Goal: Task Accomplishment & Management: Use online tool/utility

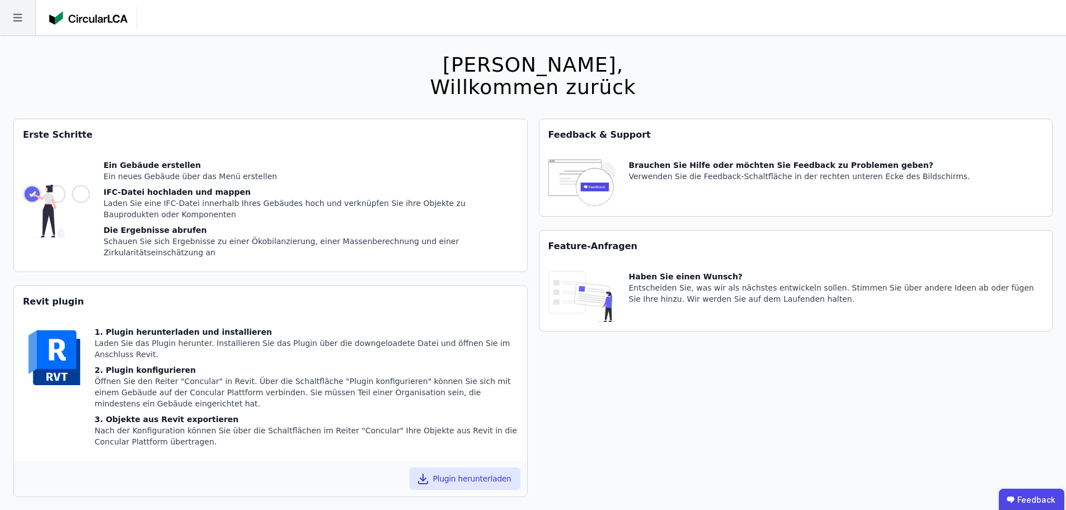
click at [11, 11] on icon at bounding box center [17, 17] width 35 height 35
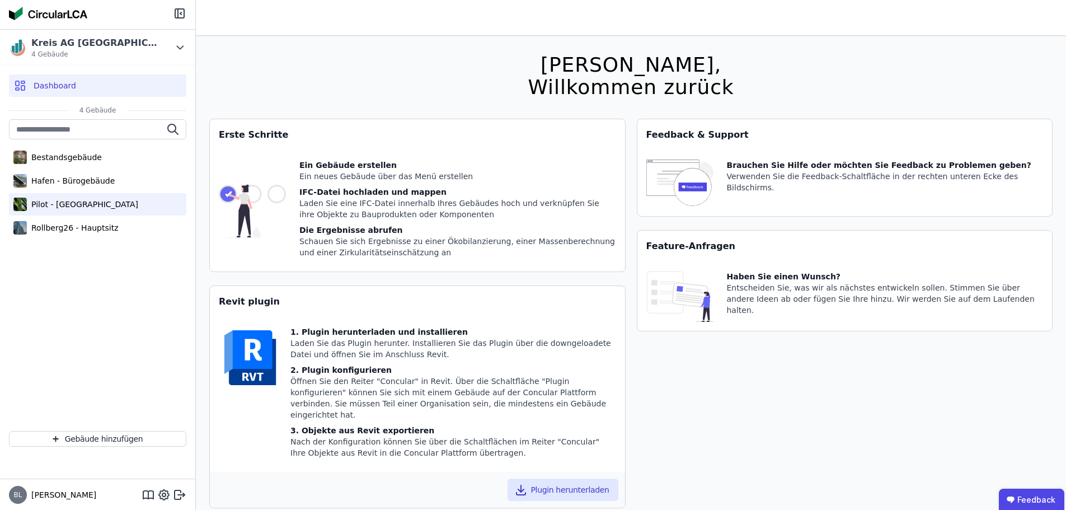
click at [64, 205] on div "Pilot - [GEOGRAPHIC_DATA]" at bounding box center [82, 204] width 111 height 11
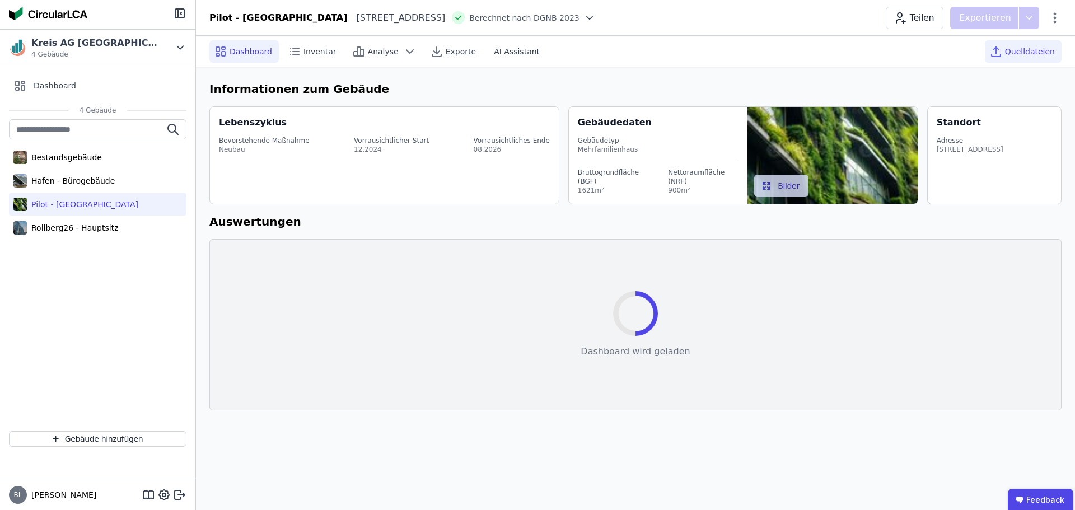
click at [1011, 49] on span "Quelldateien" at bounding box center [1030, 51] width 50 height 11
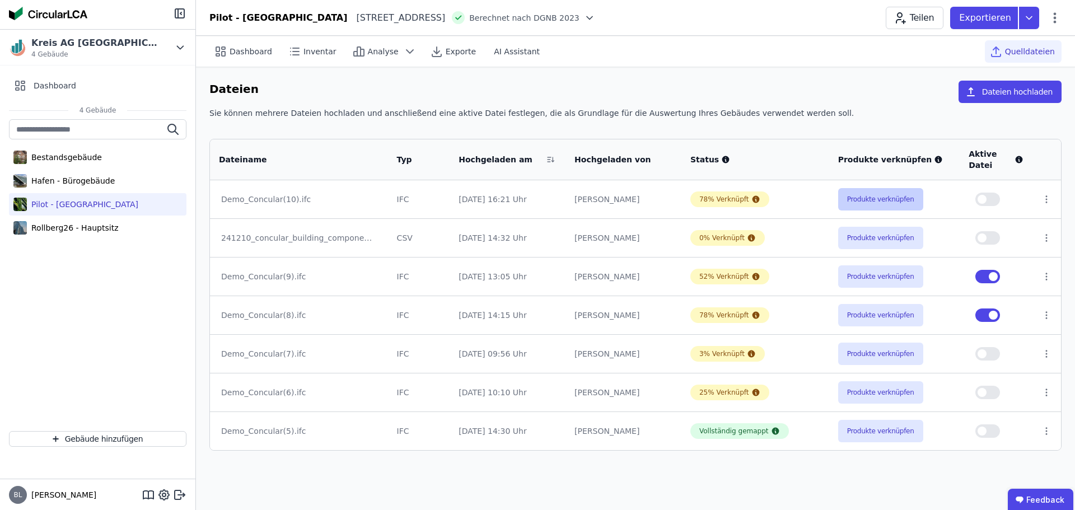
click at [878, 197] on button "Produkte verknüpfen" at bounding box center [880, 199] width 85 height 22
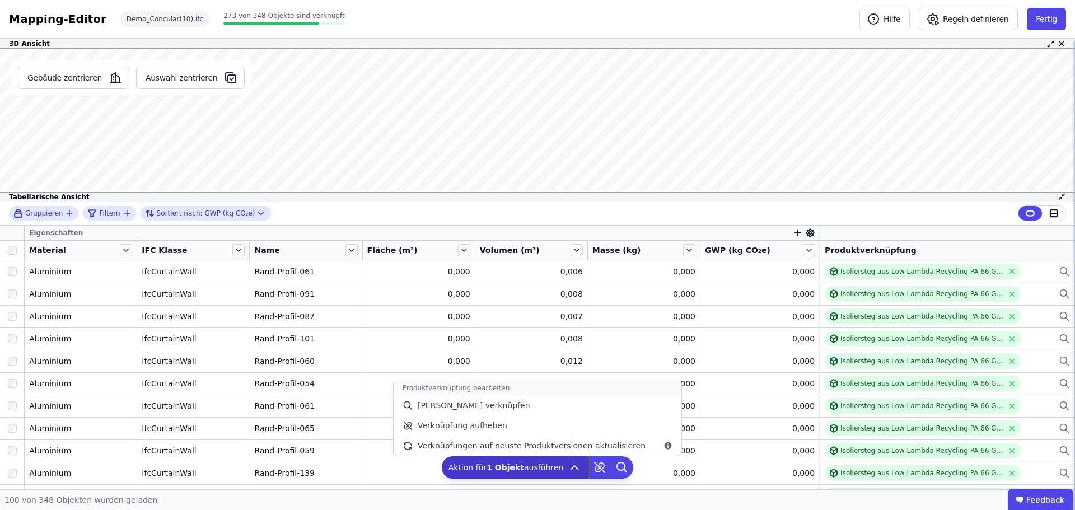
click at [488, 463] on span "Aktion für 1 Objekt ausführen" at bounding box center [505, 467] width 115 height 11
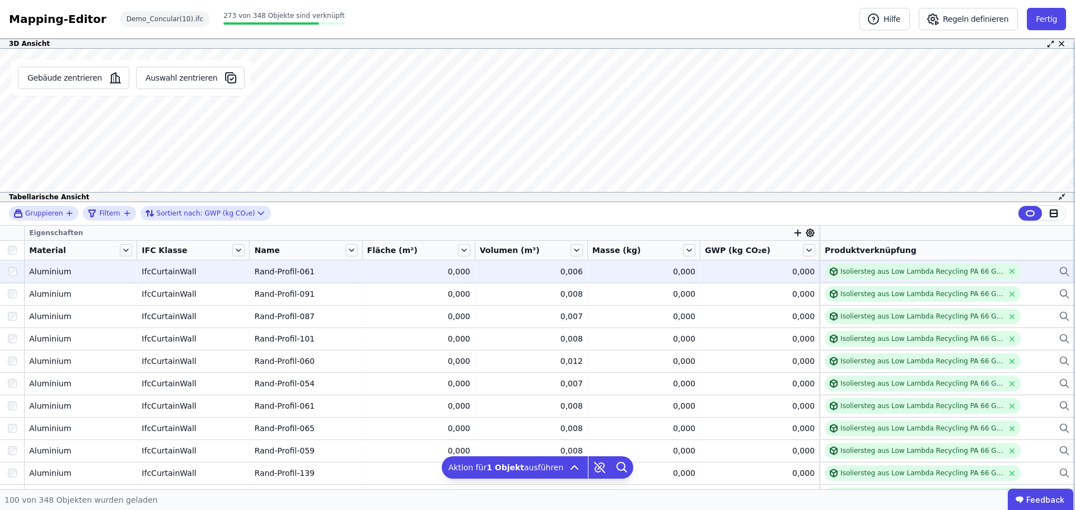
click at [17, 272] on div at bounding box center [12, 271] width 24 height 20
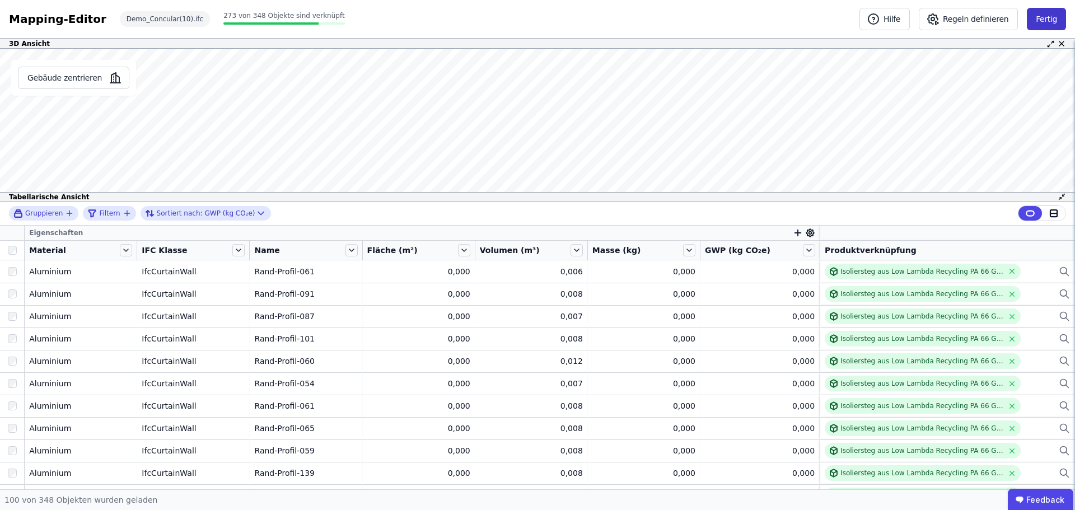
click at [1047, 17] on button "Fertig" at bounding box center [1046, 19] width 39 height 22
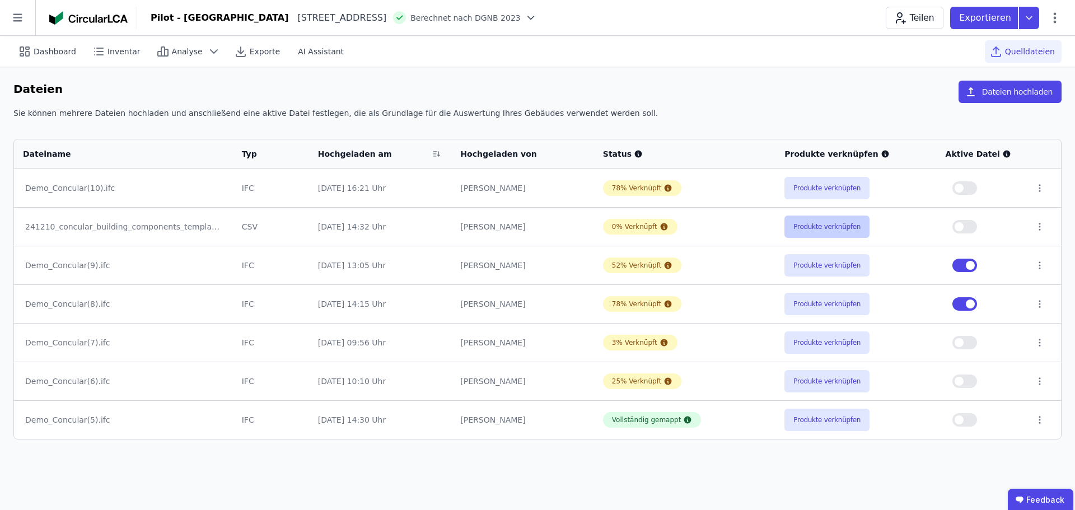
click at [822, 228] on button "Produkte verknüpfen" at bounding box center [826, 227] width 85 height 22
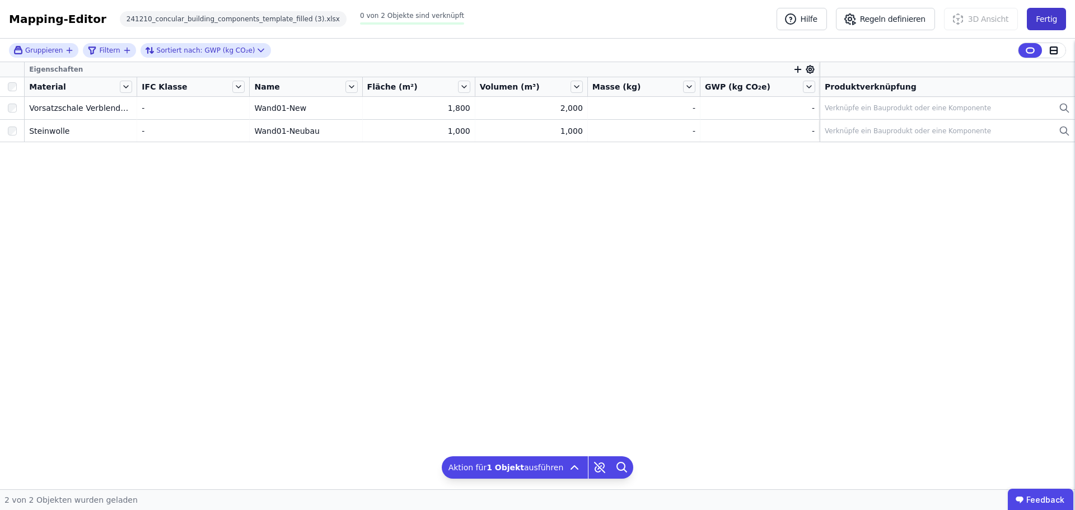
click at [1042, 19] on button "Fertig" at bounding box center [1046, 19] width 39 height 22
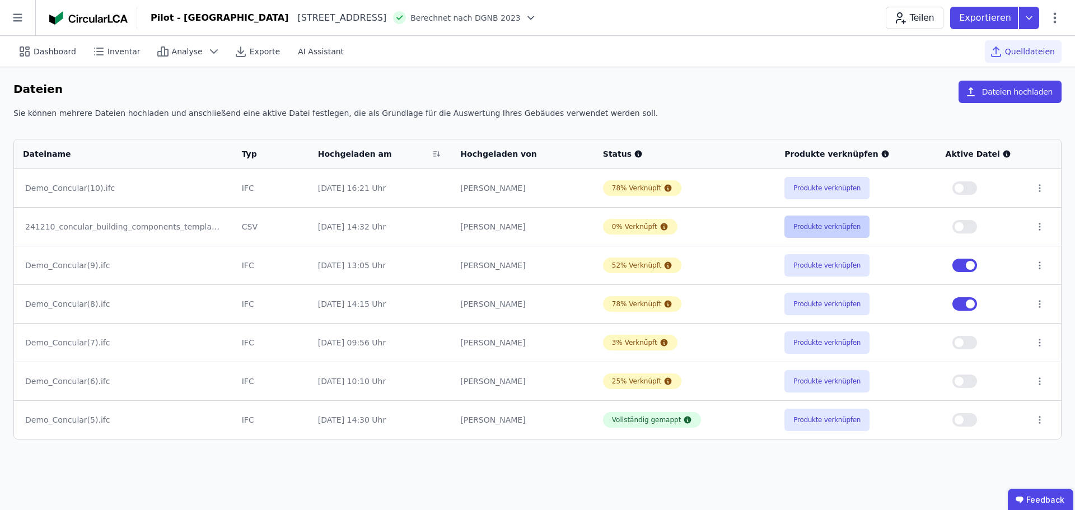
click at [820, 222] on button "Produkte verknüpfen" at bounding box center [826, 227] width 85 height 22
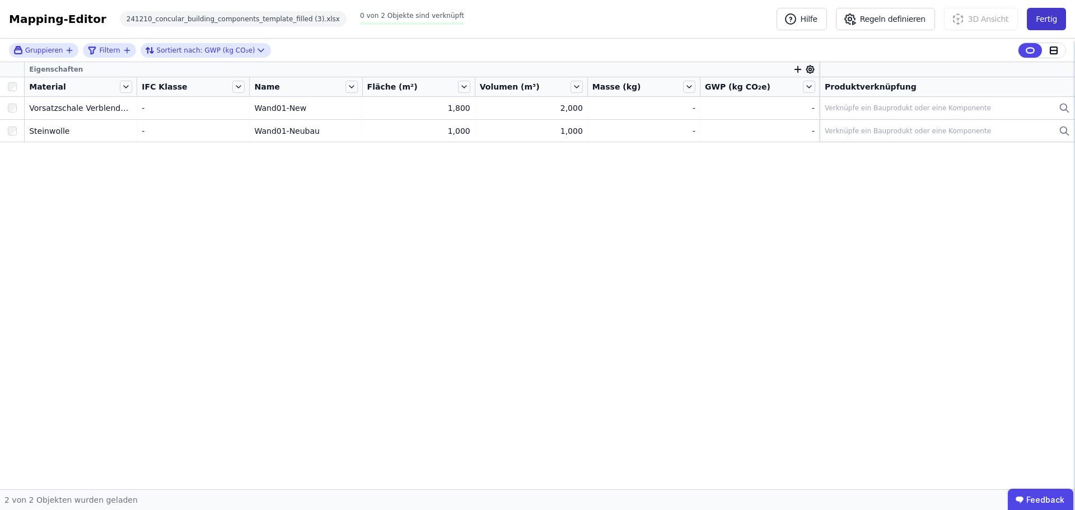
click at [1046, 18] on button "Fertig" at bounding box center [1046, 19] width 39 height 22
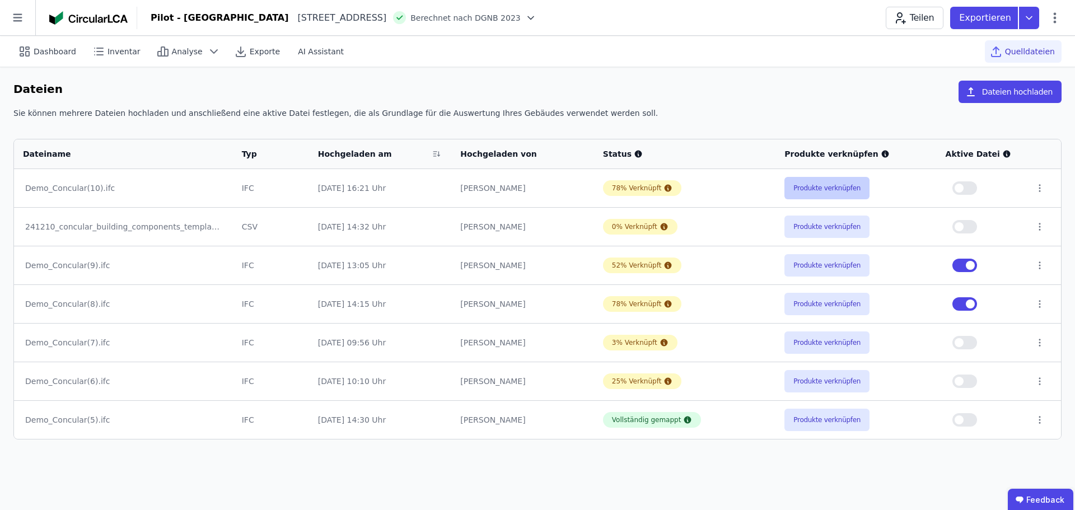
click at [825, 189] on button "Produkte verknüpfen" at bounding box center [826, 188] width 85 height 22
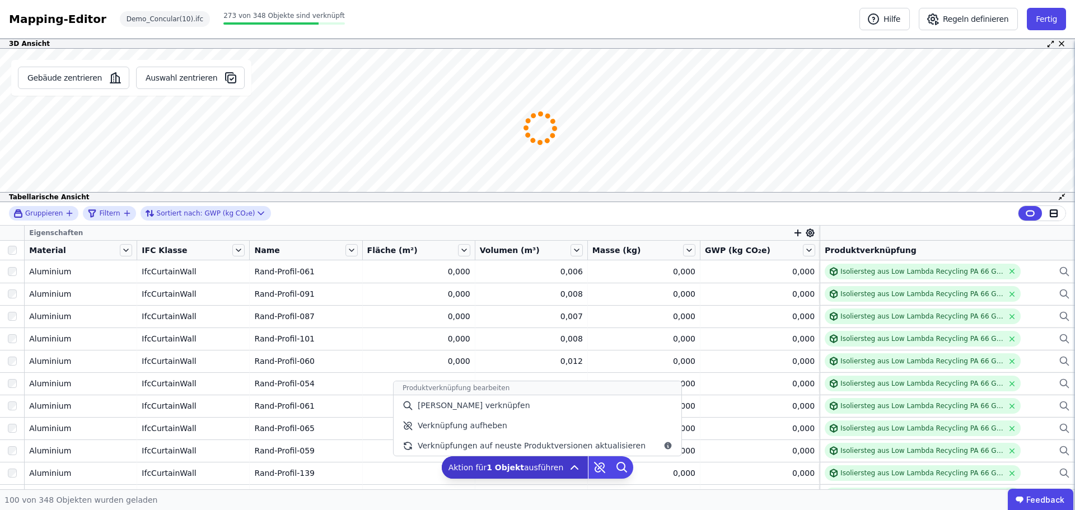
click at [506, 474] on div "Aktion für 1 Objekt ausführen Produktverknüpfung bearbeiten Manuell verknüpfen …" at bounding box center [515, 467] width 147 height 22
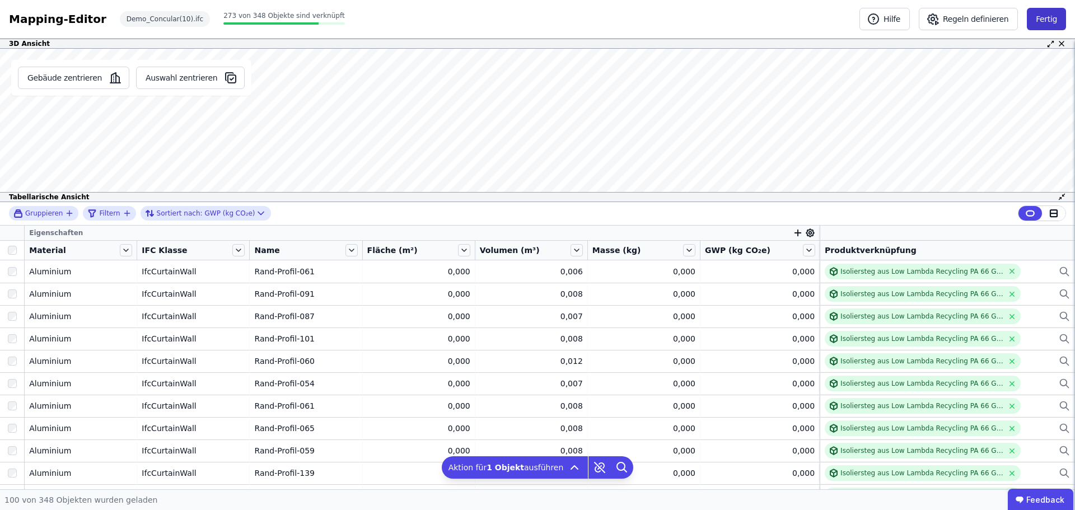
click at [1040, 14] on button "Fertig" at bounding box center [1046, 19] width 39 height 22
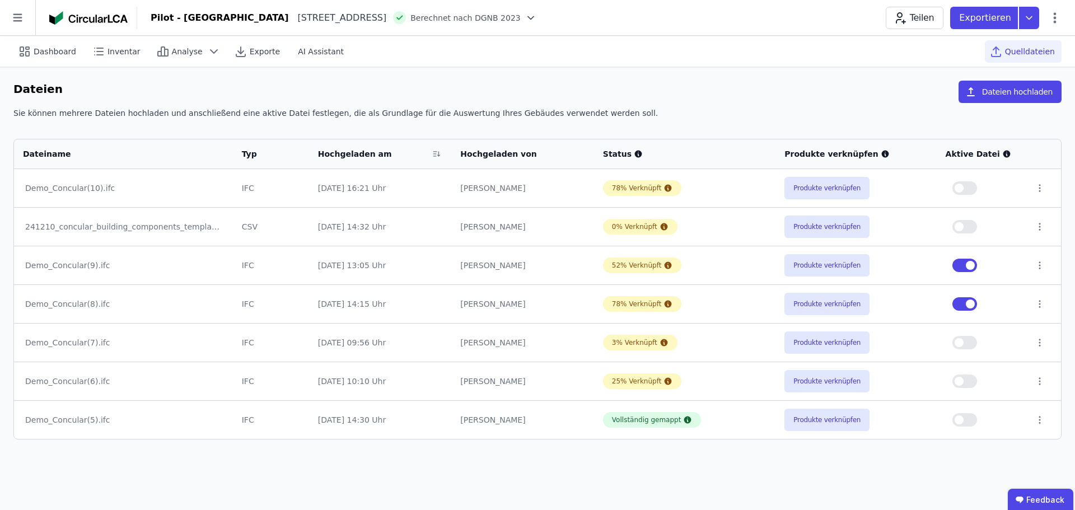
click at [583, 54] on div "Dashboard Inventar Analyse Exporte AI Assistant Quelldateien" at bounding box center [537, 51] width 1048 height 31
click at [644, 22] on div "Pilot - [GEOGRAPHIC_DATA][STREET_ADDRESS][GEOGRAPHIC_DATA] nach DGNB 2023 Teile…" at bounding box center [606, 18] width 938 height 22
